Goal: Information Seeking & Learning: Stay updated

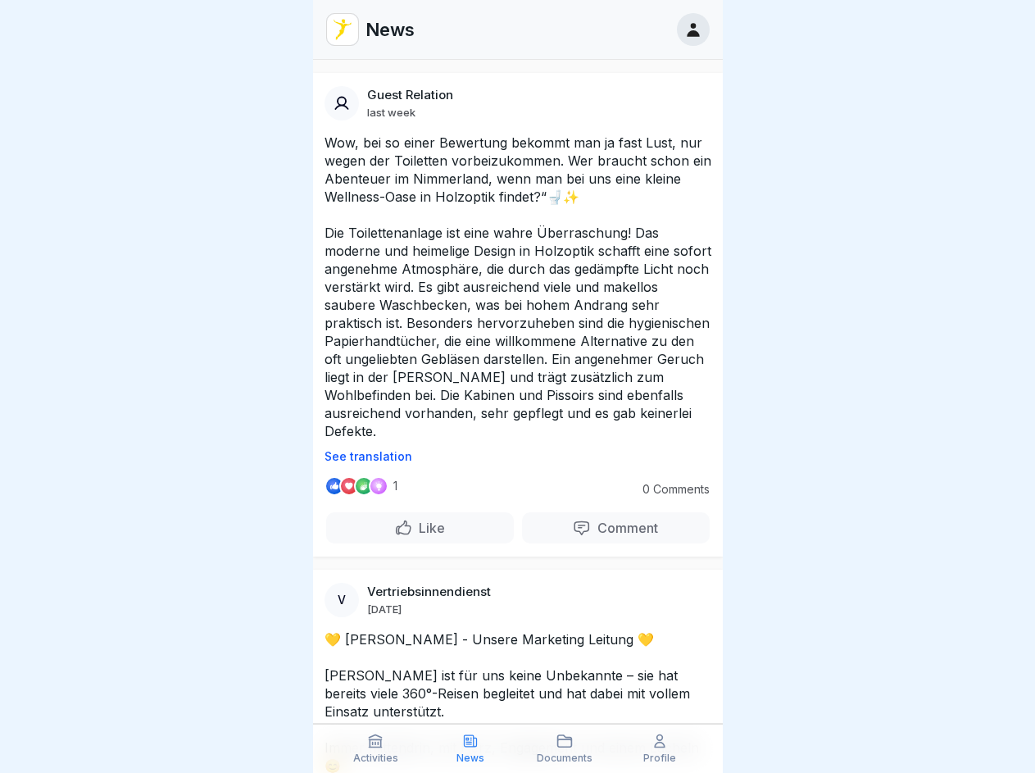
click at [511, 456] on p "See translation" at bounding box center [518, 456] width 387 height 13
click at [605, 528] on p "Comment" at bounding box center [624, 528] width 67 height 16
click at [376, 748] on icon at bounding box center [375, 741] width 16 height 16
click at [470, 748] on icon at bounding box center [470, 741] width 16 height 16
click at [566, 748] on icon at bounding box center [564, 741] width 16 height 16
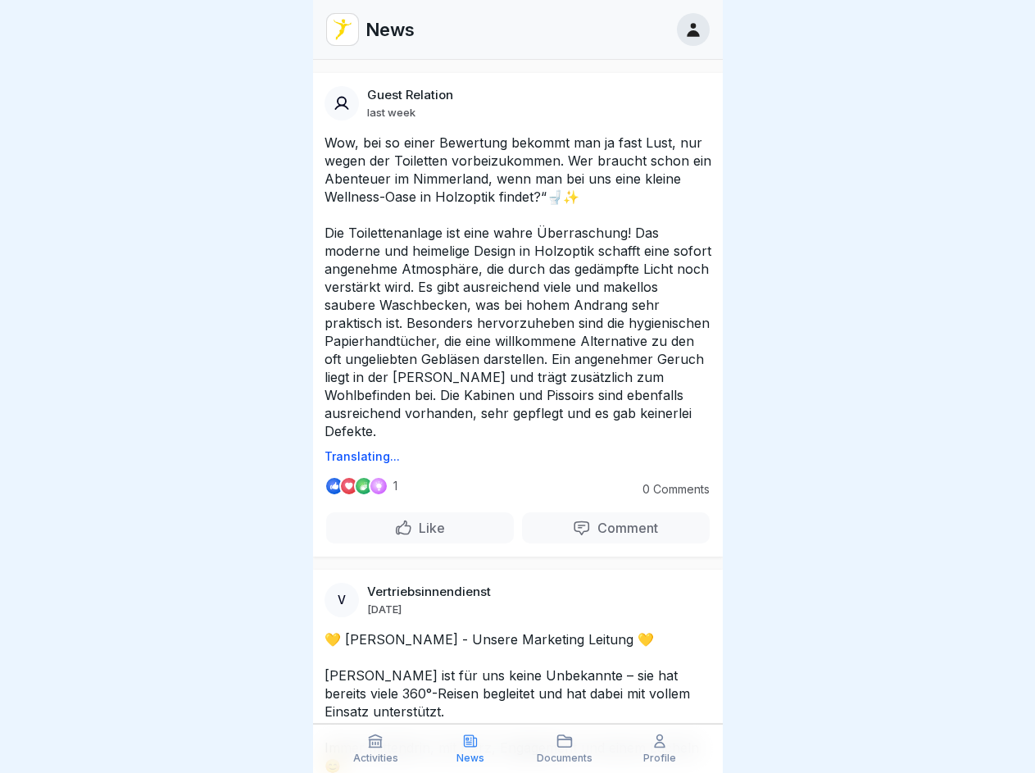
click at [660, 748] on icon at bounding box center [660, 741] width 16 height 16
